Goal: Information Seeking & Learning: Learn about a topic

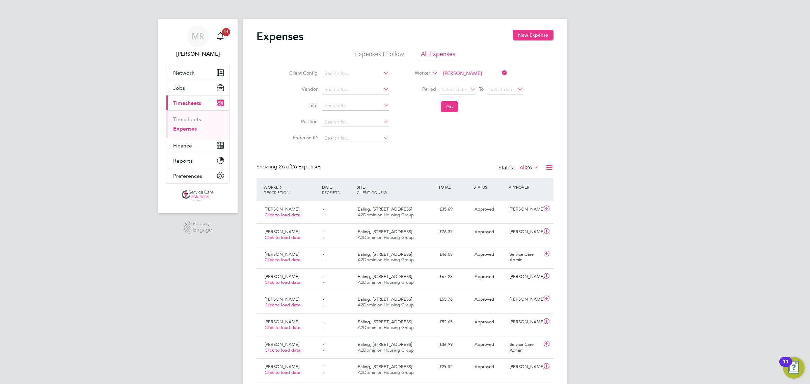
click at [186, 115] on ul "Timesheets Expenses" at bounding box center [197, 123] width 63 height 27
click at [195, 119] on link "Timesheets" at bounding box center [187, 119] width 28 height 6
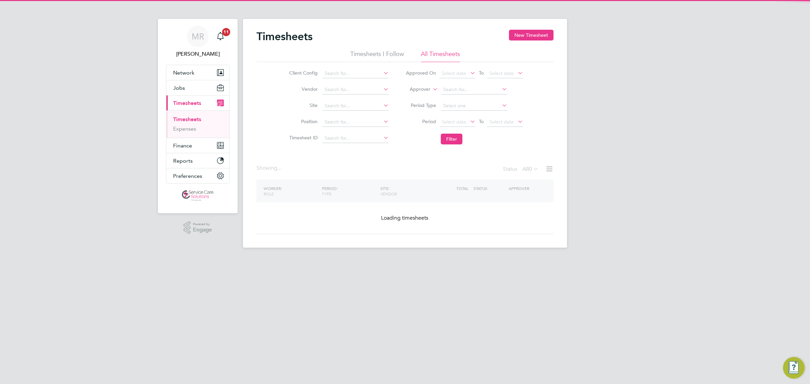
click at [426, 91] on label "Approver" at bounding box center [415, 89] width 30 height 7
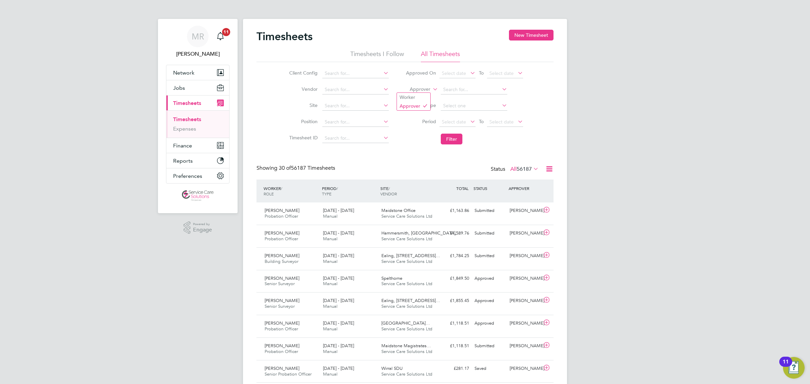
click at [416, 84] on li "Approver" at bounding box center [464, 90] width 134 height 16
click at [426, 82] on li "Approver" at bounding box center [464, 90] width 134 height 16
click at [422, 90] on label "Approver" at bounding box center [415, 89] width 30 height 7
click at [420, 97] on li "Worker" at bounding box center [413, 97] width 33 height 9
click at [453, 88] on input at bounding box center [474, 89] width 66 height 9
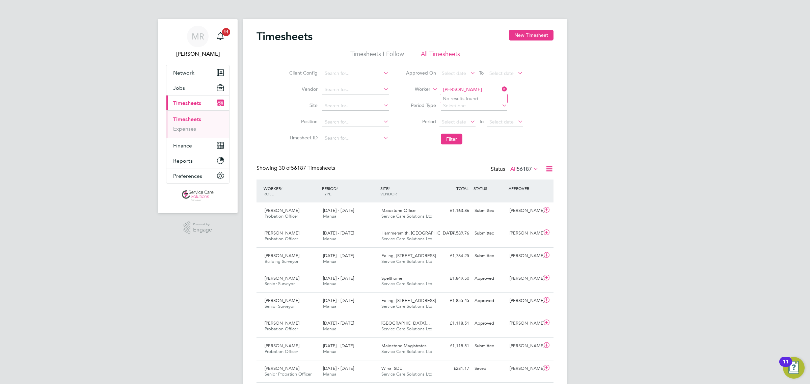
type input "charlene haynes"
click at [501, 87] on icon at bounding box center [501, 88] width 0 height 9
click at [453, 81] on li "Approved On Select date To Select date" at bounding box center [464, 73] width 134 height 16
click at [456, 84] on li "Worker" at bounding box center [464, 90] width 134 height 16
click at [457, 86] on input at bounding box center [474, 89] width 66 height 9
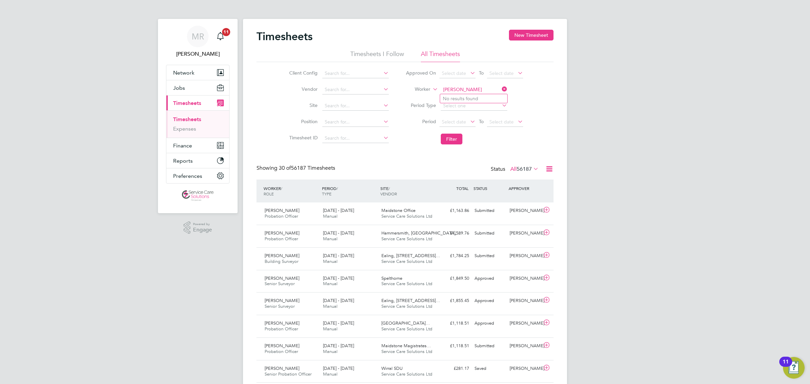
type input "charlene"
click at [182, 90] on span "Jobs" at bounding box center [179, 88] width 12 height 6
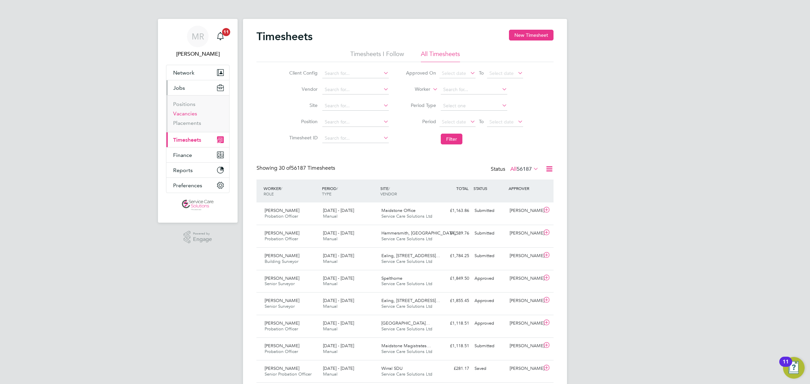
click at [190, 114] on link "Vacancies" at bounding box center [185, 113] width 24 height 6
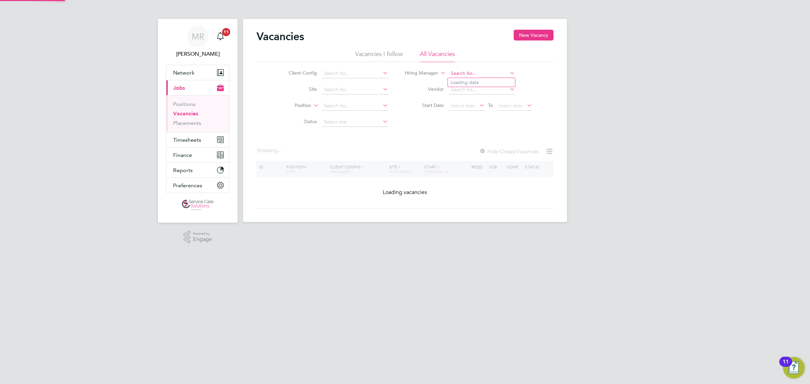
click at [480, 71] on input at bounding box center [482, 73] width 66 height 9
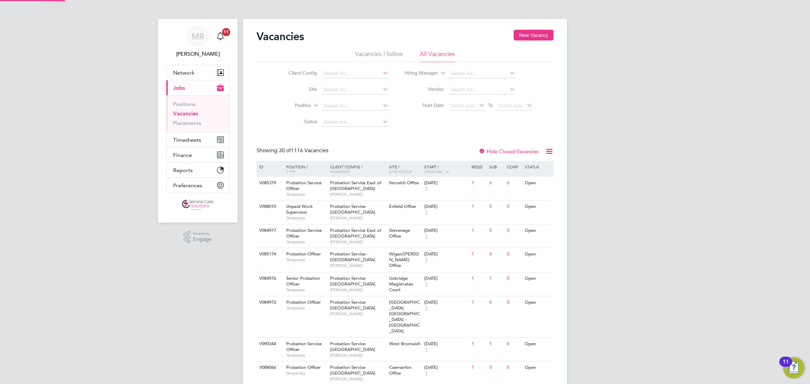
click at [476, 88] on input at bounding box center [482, 89] width 66 height 9
click at [474, 101] on li "Goodman Masson Limited" at bounding box center [487, 98] width 78 height 9
type input "Goodman Masson Limited"
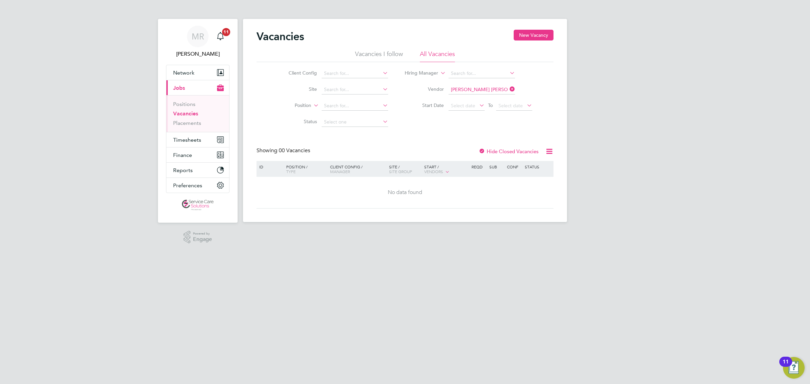
click at [481, 152] on div at bounding box center [482, 152] width 7 height 7
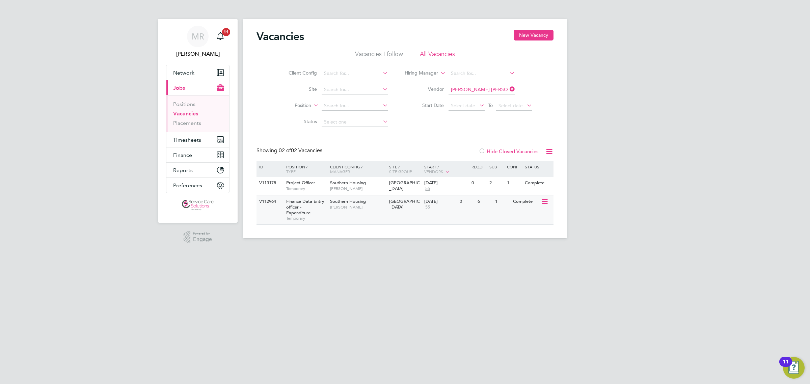
click at [380, 219] on div "V112964 Finance Data Entry officer - Expenditure Temporary Southern Housing Lyn…" at bounding box center [405, 209] width 297 height 29
click at [382, 181] on div "Southern Housing Jason Ross" at bounding box center [357, 186] width 59 height 18
click at [421, 177] on div "Fleet House" at bounding box center [404, 186] width 35 height 18
click at [377, 209] on span "[PERSON_NAME]" at bounding box center [358, 207] width 56 height 5
click at [508, 89] on icon at bounding box center [508, 88] width 0 height 9
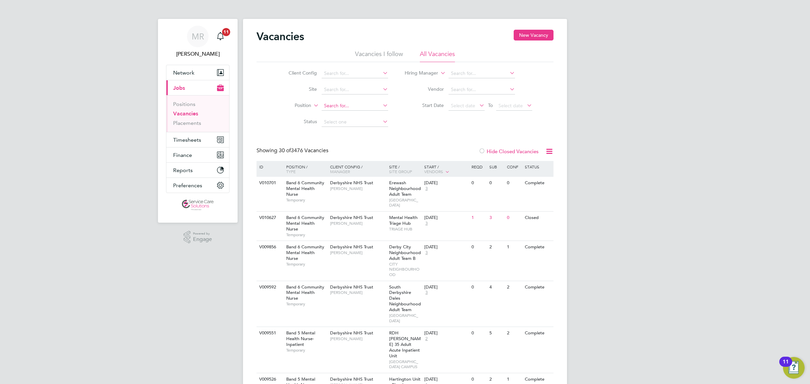
click at [354, 106] on input at bounding box center [355, 105] width 66 height 9
type input "solic"
click at [456, 75] on input at bounding box center [482, 73] width 66 height 9
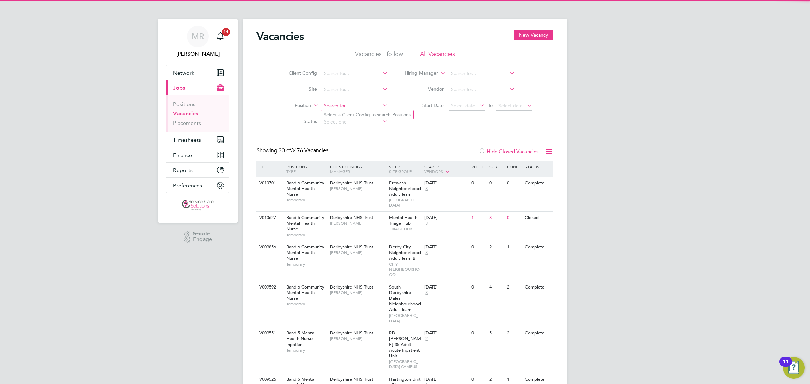
click at [338, 105] on input at bounding box center [355, 105] width 66 height 9
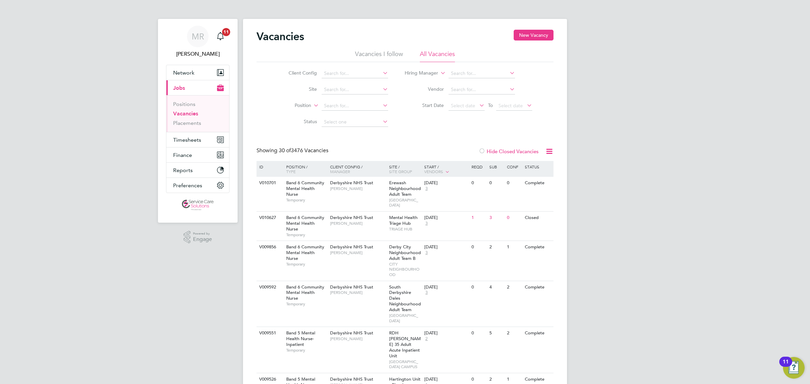
drag, startPoint x: 108, startPoint y: 149, endPoint x: 431, endPoint y: 91, distance: 328.1
click at [335, 71] on input at bounding box center [355, 73] width 66 height 9
drag, startPoint x: 342, startPoint y: 82, endPoint x: 355, endPoint y: 97, distance: 19.6
click at [343, 83] on b "Southern" at bounding box center [334, 83] width 20 height 6
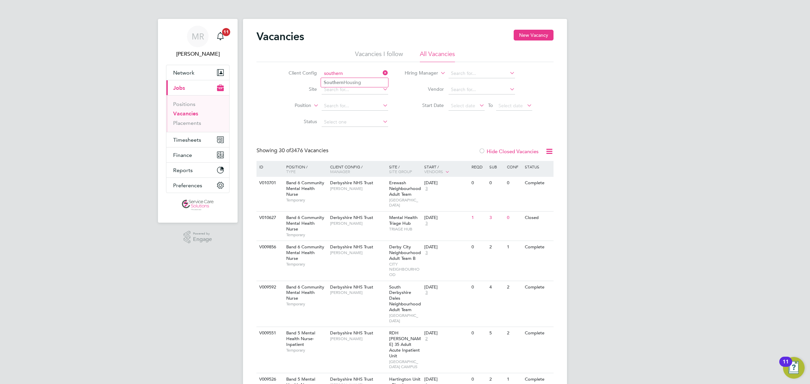
type input "Southern Housing"
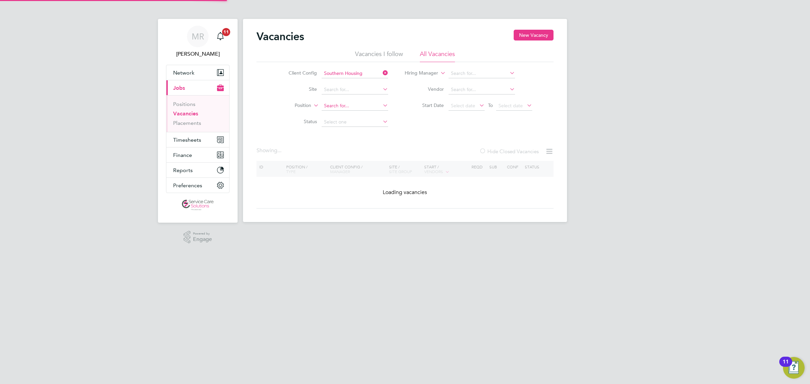
click at [326, 104] on input at bounding box center [355, 105] width 66 height 9
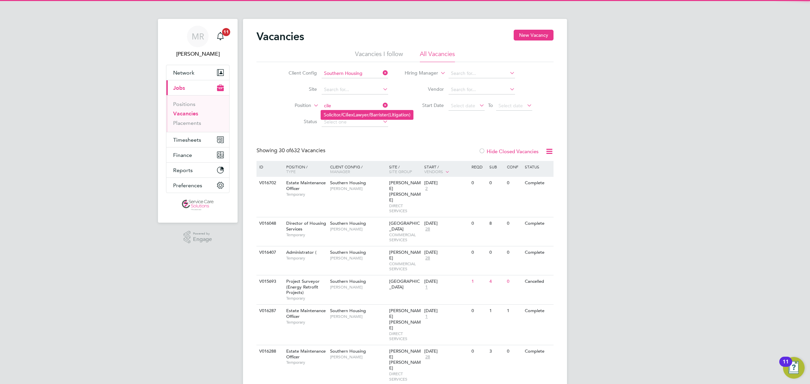
click at [355, 112] on li "Solicitor/ Cile xLawyer/Barrister(Litigation)" at bounding box center [367, 114] width 92 height 9
type input "Solicitor/CilexLawyer/Barrister(Litigation)"
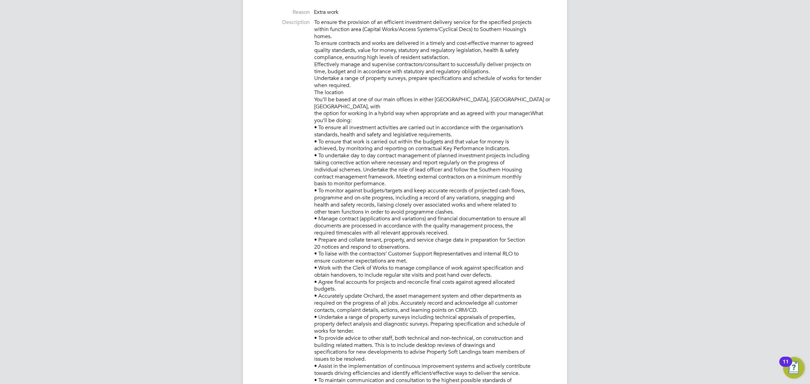
scroll to position [11, 58]
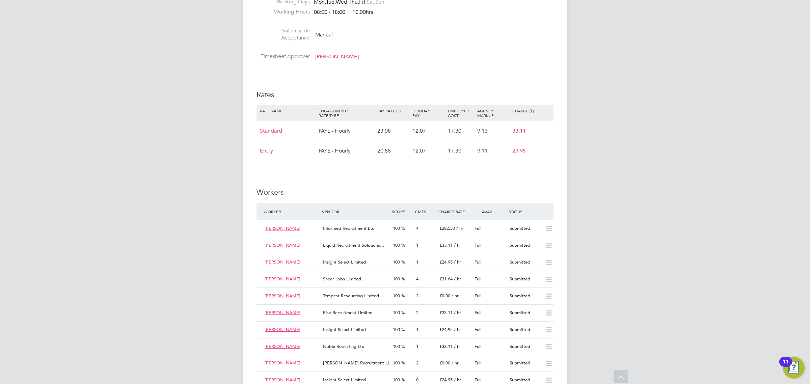
click at [729, 219] on div "MR Matt Robson Notifications 11 Applications: Network Team Members Businesses S…" at bounding box center [405, 216] width 810 height 2458
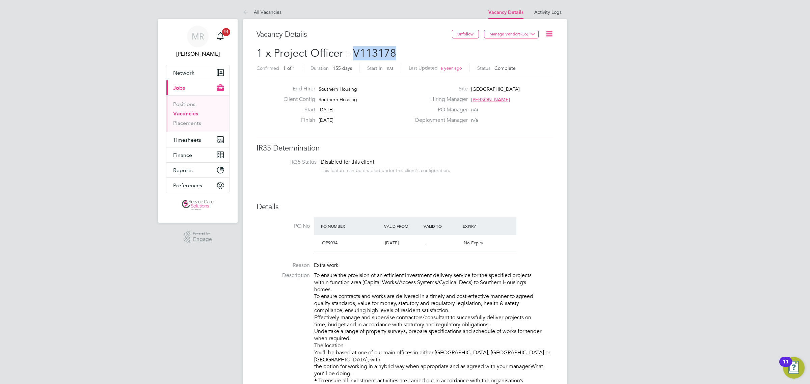
drag, startPoint x: 354, startPoint y: 51, endPoint x: 393, endPoint y: 51, distance: 39.5
click at [393, 51] on span "1 x Project Officer - V113178" at bounding box center [327, 53] width 140 height 13
copy span "V113178"
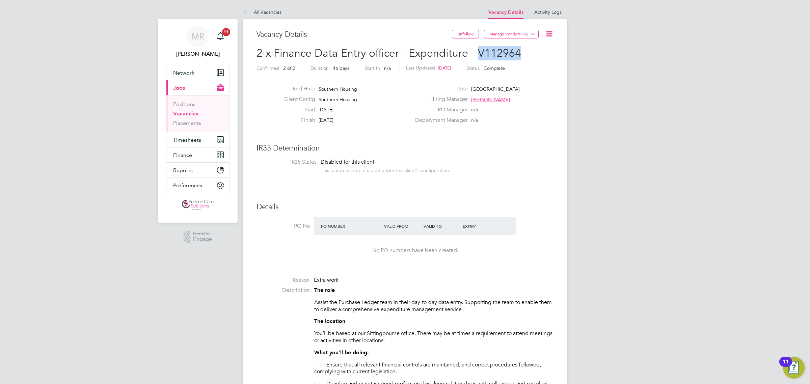
drag, startPoint x: 519, startPoint y: 52, endPoint x: 477, endPoint y: 52, distance: 42.2
click at [477, 52] on h2 "2 x Finance Data Entry officer - Expenditure - V112964 Confirmed 2 of 2 Duratio…" at bounding box center [405, 60] width 297 height 28
copy span "V112964"
